Goal: Navigation & Orientation: Find specific page/section

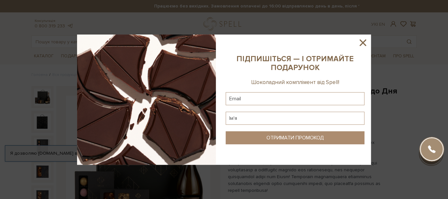
click at [362, 44] on icon at bounding box center [362, 42] width 11 height 11
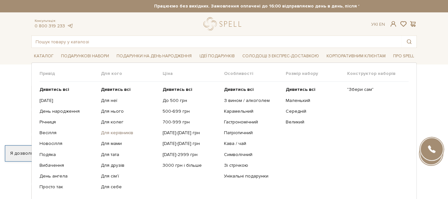
click at [116, 132] on link "Для керівників" at bounding box center [129, 133] width 56 height 6
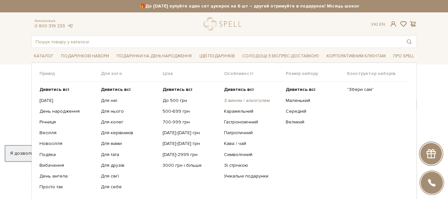
click at [241, 98] on link "З вином / алкоголем" at bounding box center [252, 101] width 56 height 6
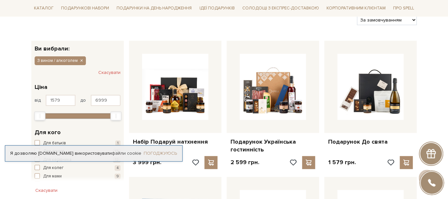
click at [165, 151] on link "Погоджуюсь" at bounding box center [160, 154] width 33 height 6
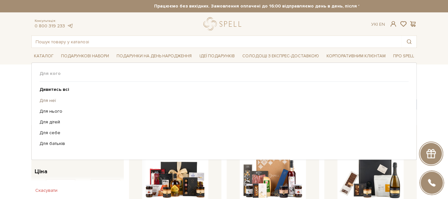
click at [53, 99] on link "Для неї" at bounding box center [221, 101] width 364 height 6
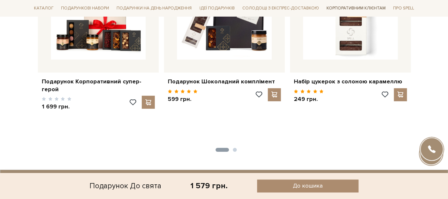
scroll to position [1015, 0]
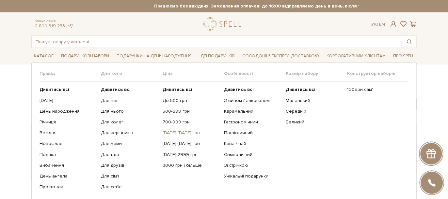
click at [173, 131] on link "[DATE]-[DATE] грн" at bounding box center [191, 133] width 56 height 6
click at [181, 142] on link "[DATE]-[DATE] грн" at bounding box center [191, 144] width 56 height 6
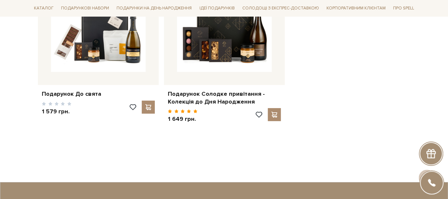
scroll to position [1017, 0]
